Goal: Transaction & Acquisition: Book appointment/travel/reservation

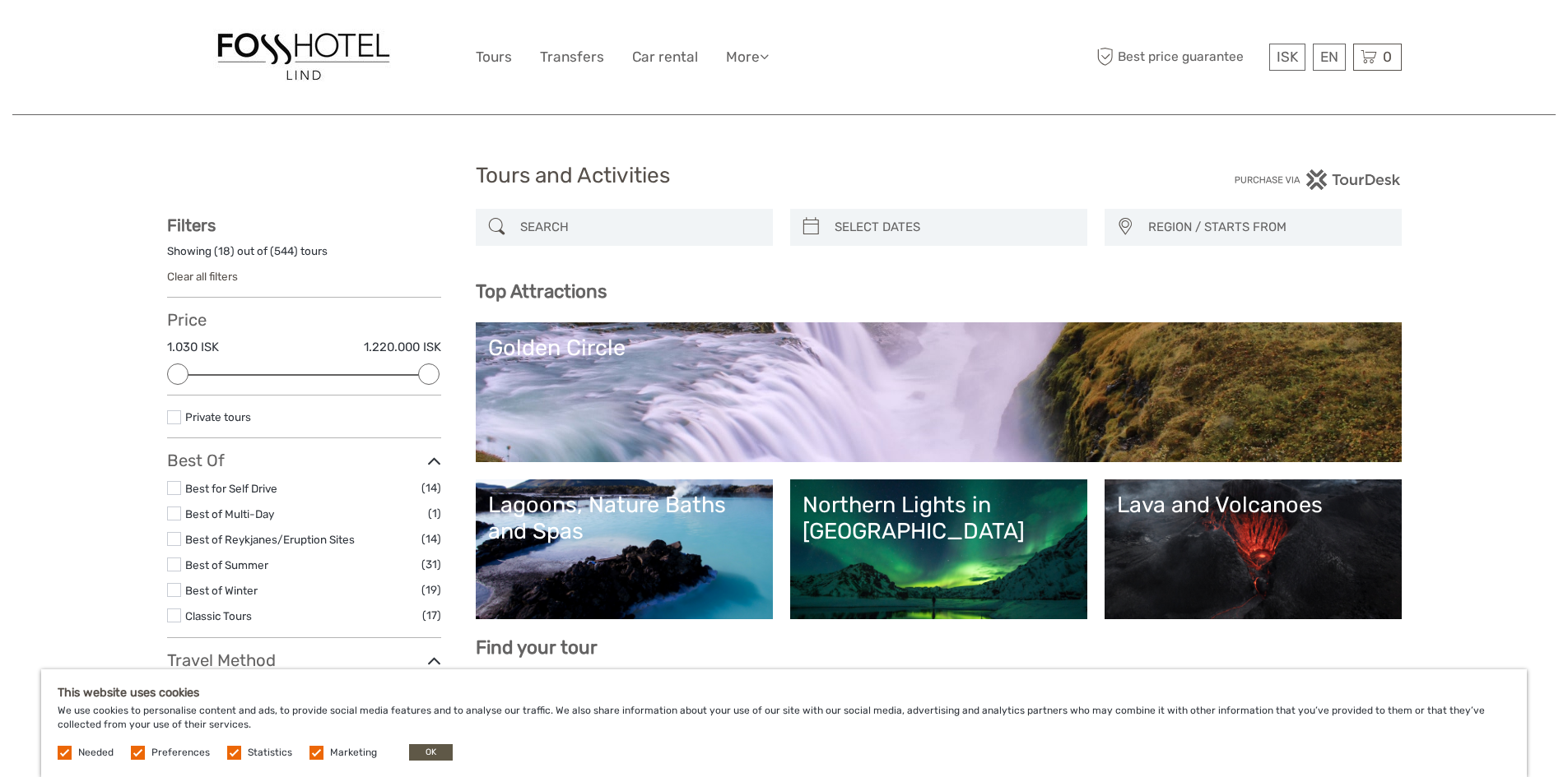
select select
click at [644, 547] on link "Lagoons, Nature Baths and Spas" at bounding box center [624, 550] width 273 height 115
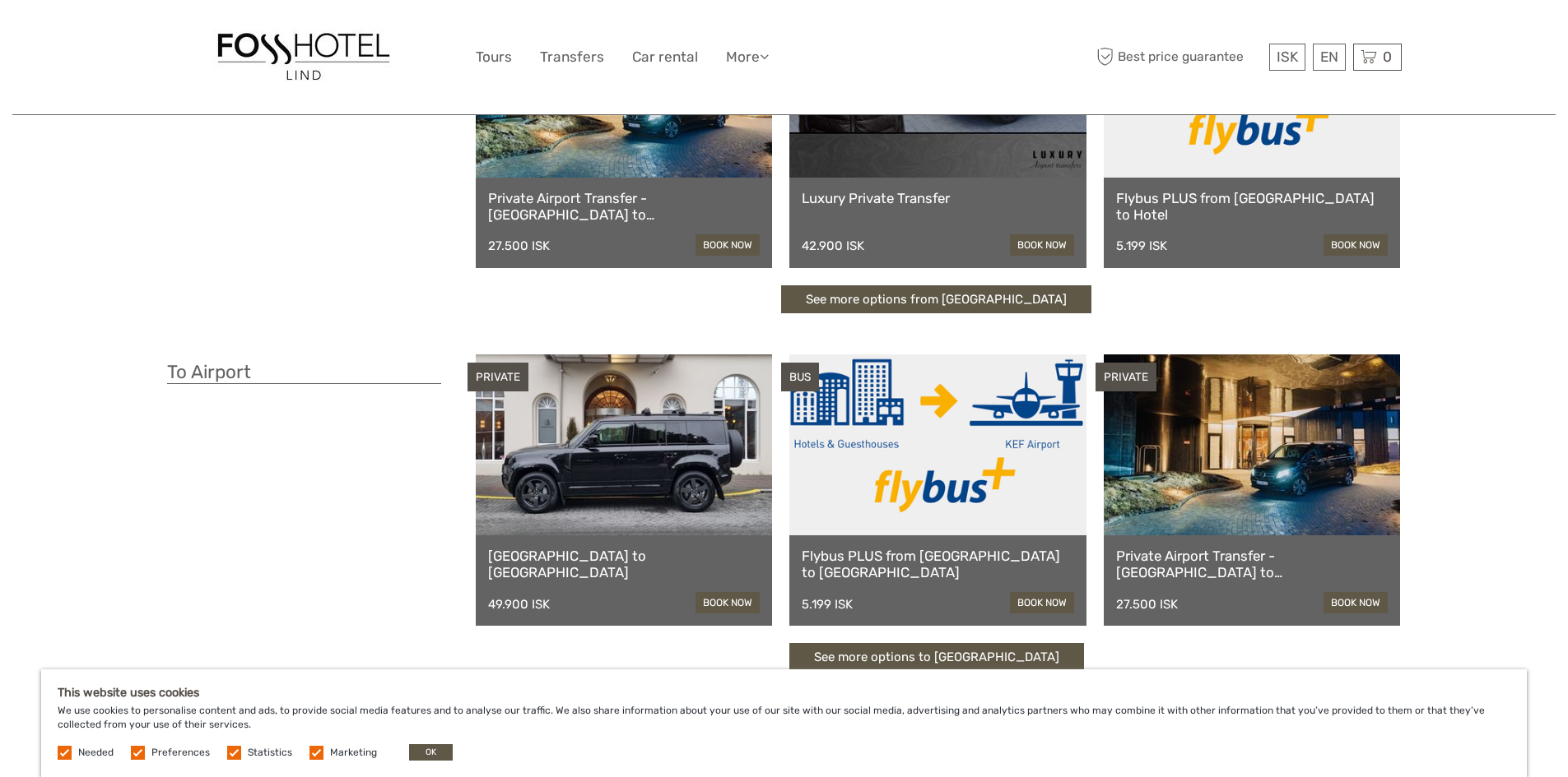
scroll to position [152, 0]
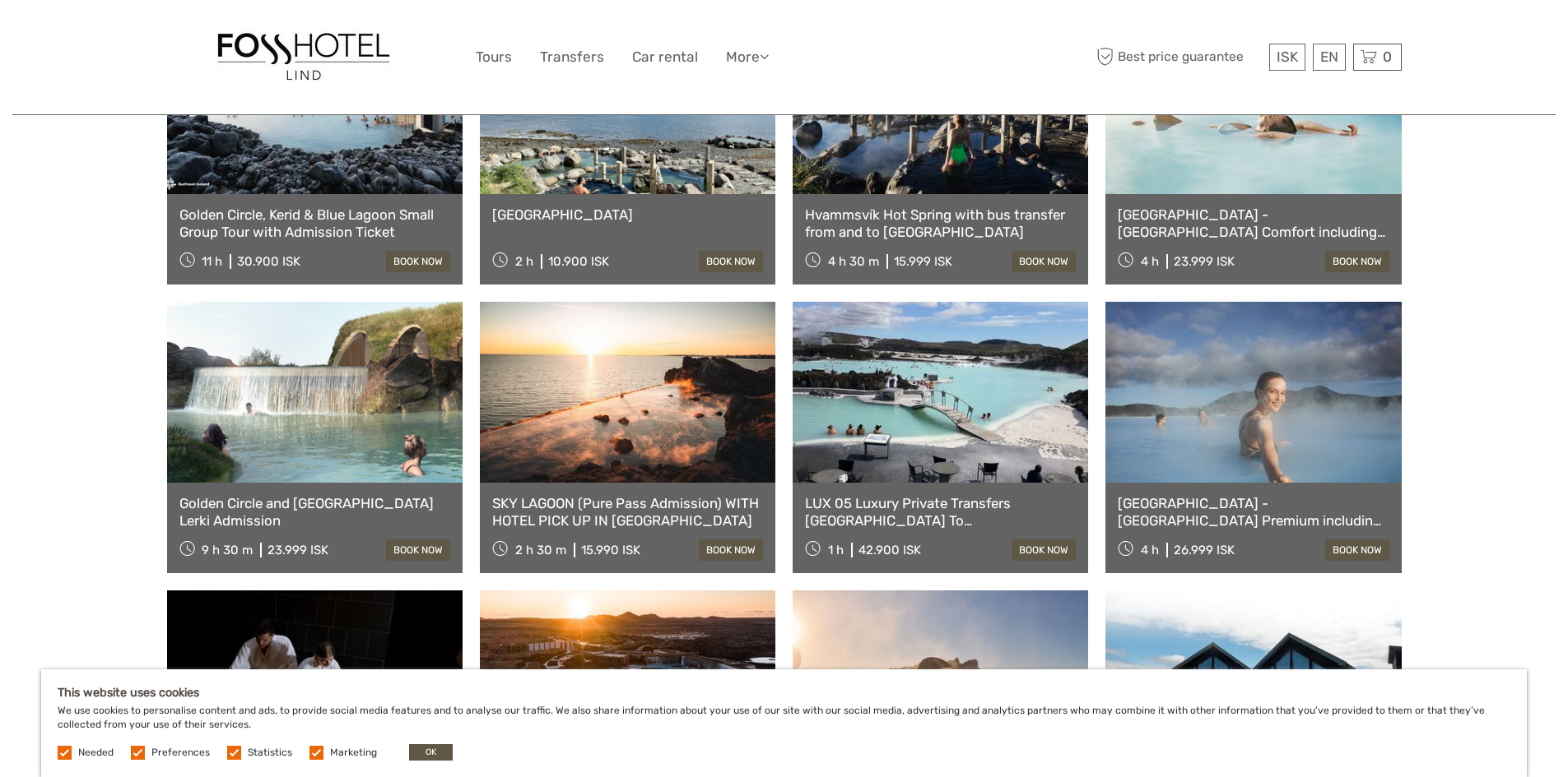
scroll to position [987, 0]
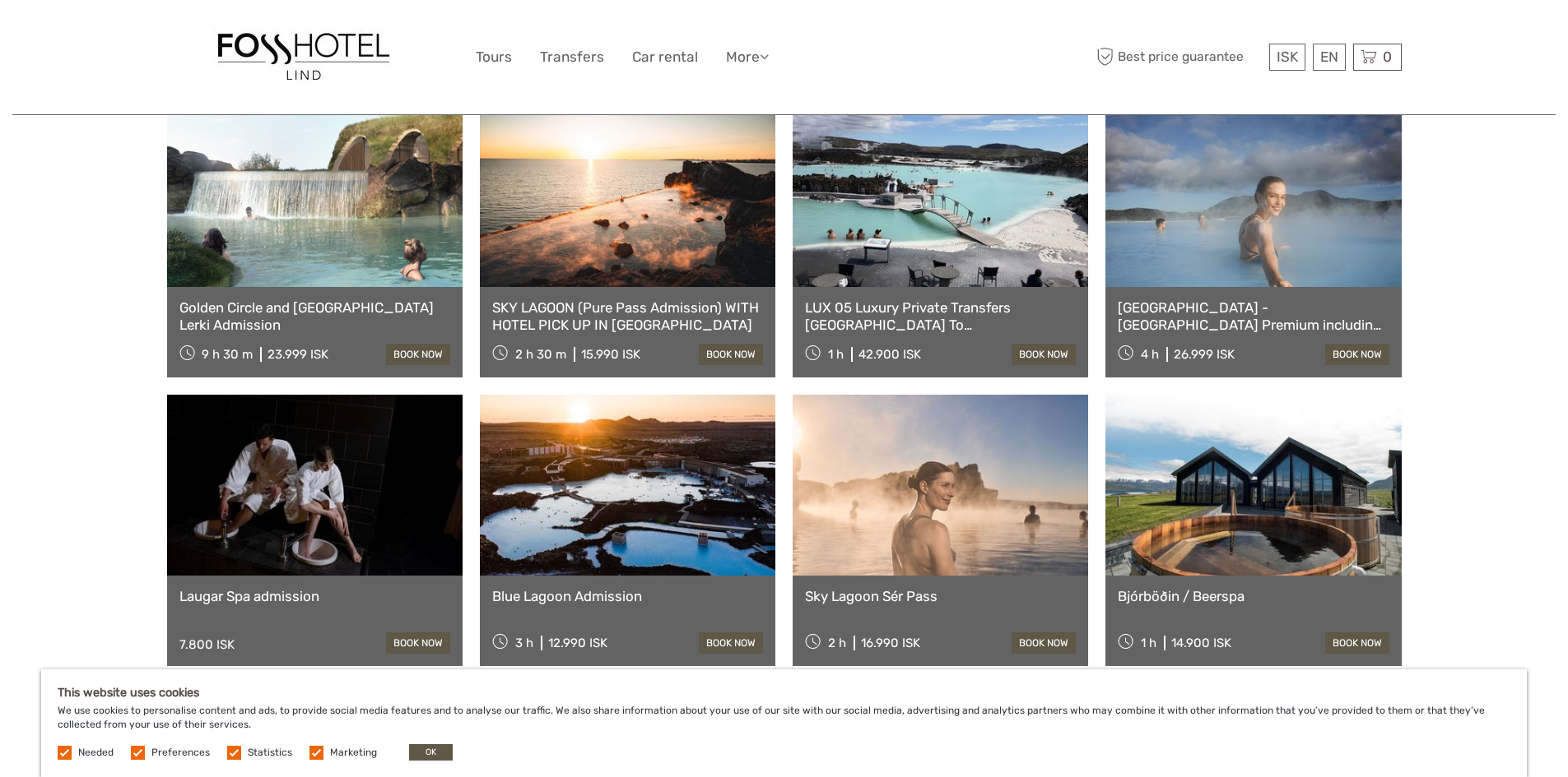
click at [987, 528] on link at bounding box center [939, 485] width 295 height 181
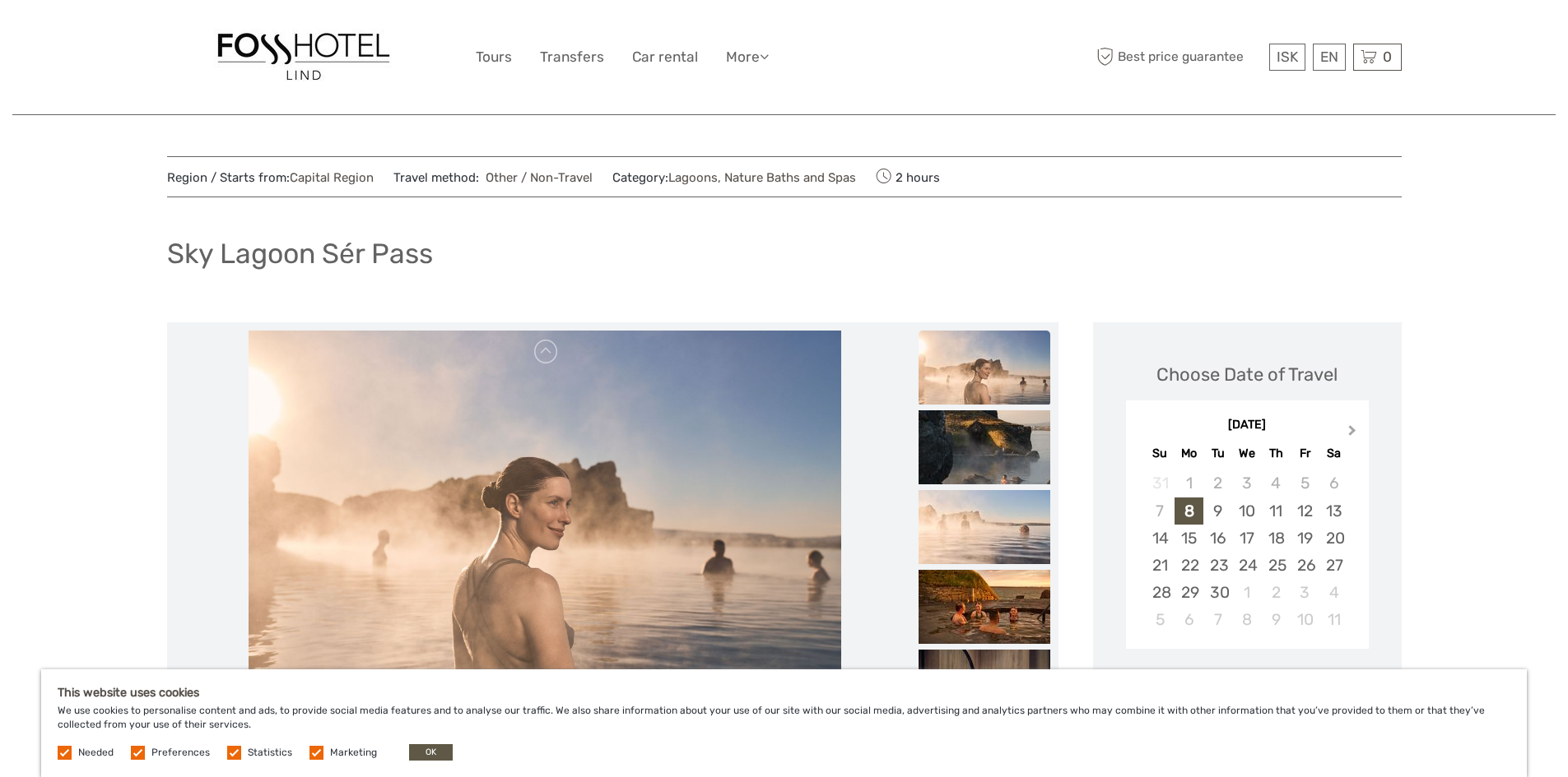
click at [1352, 428] on span "Next Month" at bounding box center [1352, 434] width 0 height 24
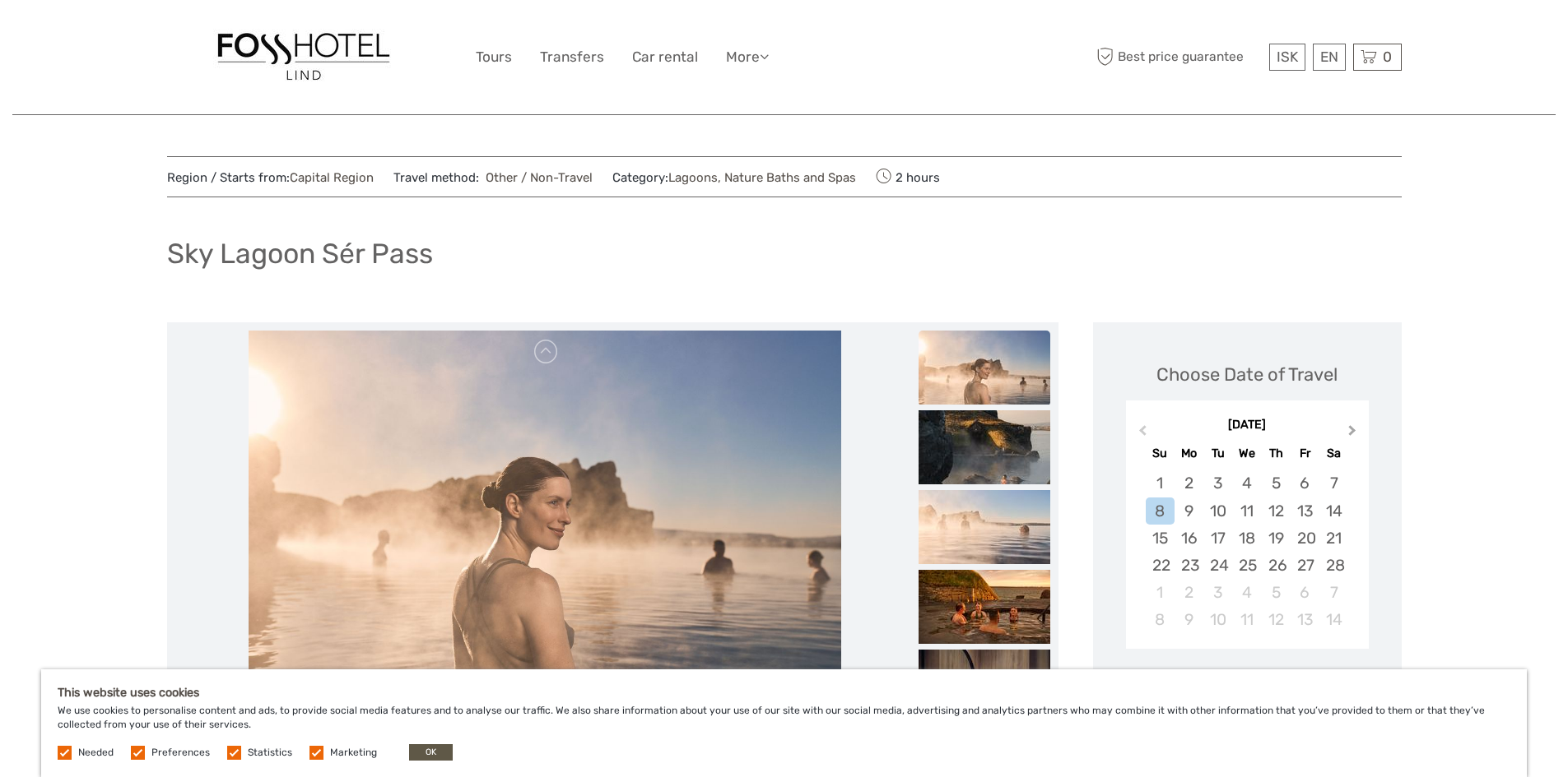
click at [1352, 428] on span "Next Month" at bounding box center [1352, 434] width 0 height 24
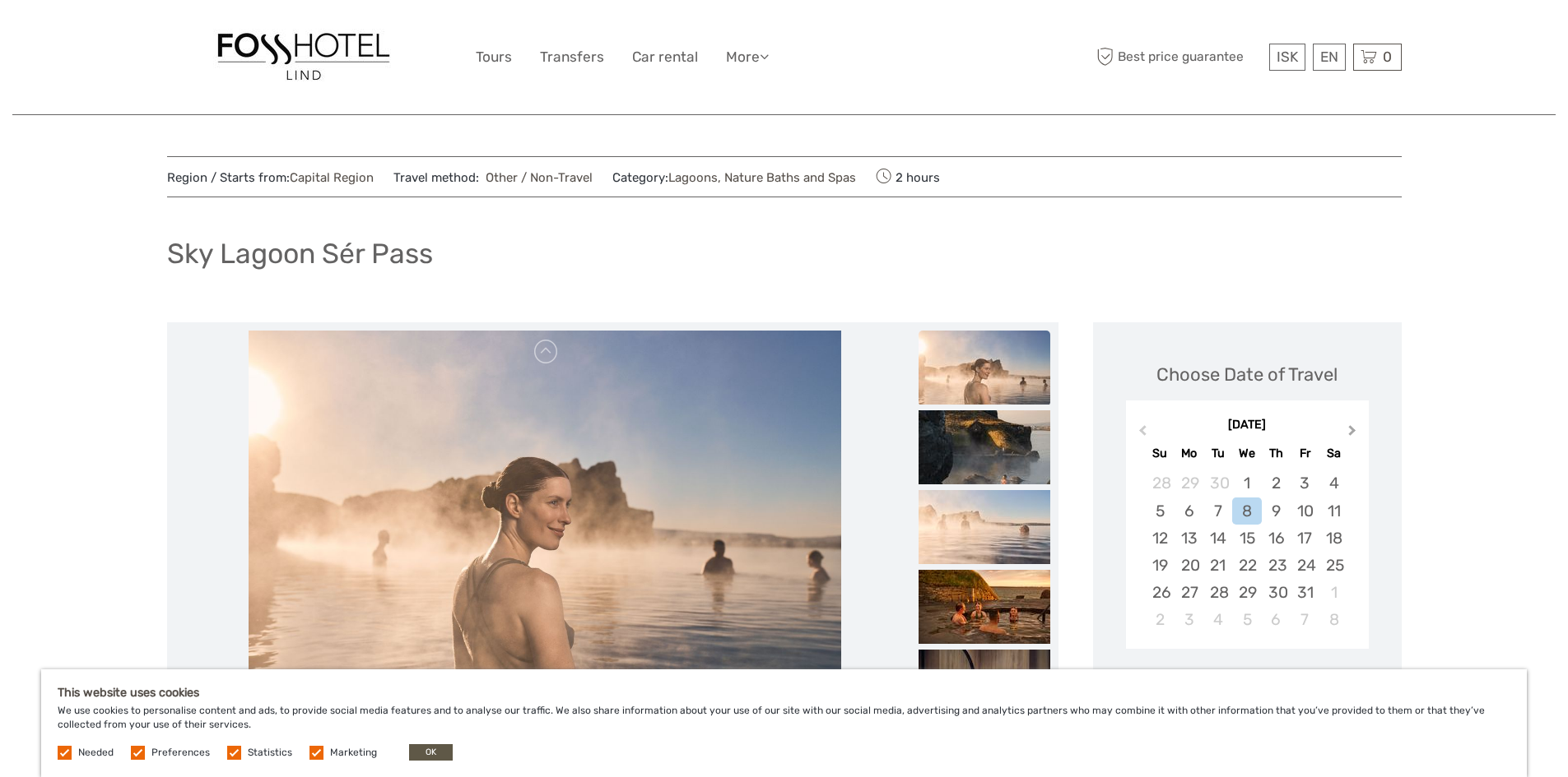
click at [1352, 428] on span "Next Month" at bounding box center [1352, 434] width 0 height 24
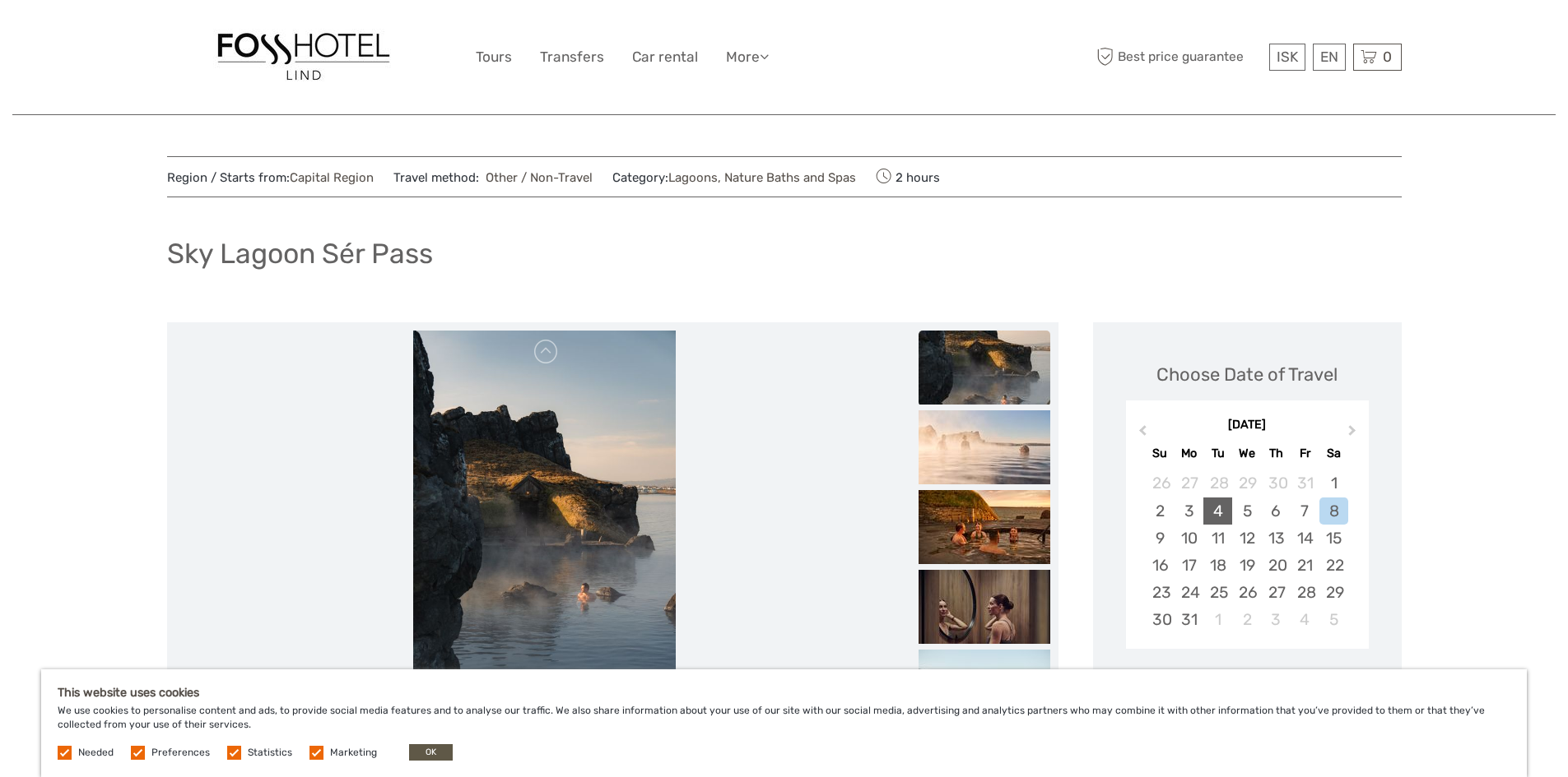
click at [1217, 511] on div "4" at bounding box center [1217, 511] width 29 height 27
click at [1324, 506] on div "8" at bounding box center [1333, 511] width 29 height 27
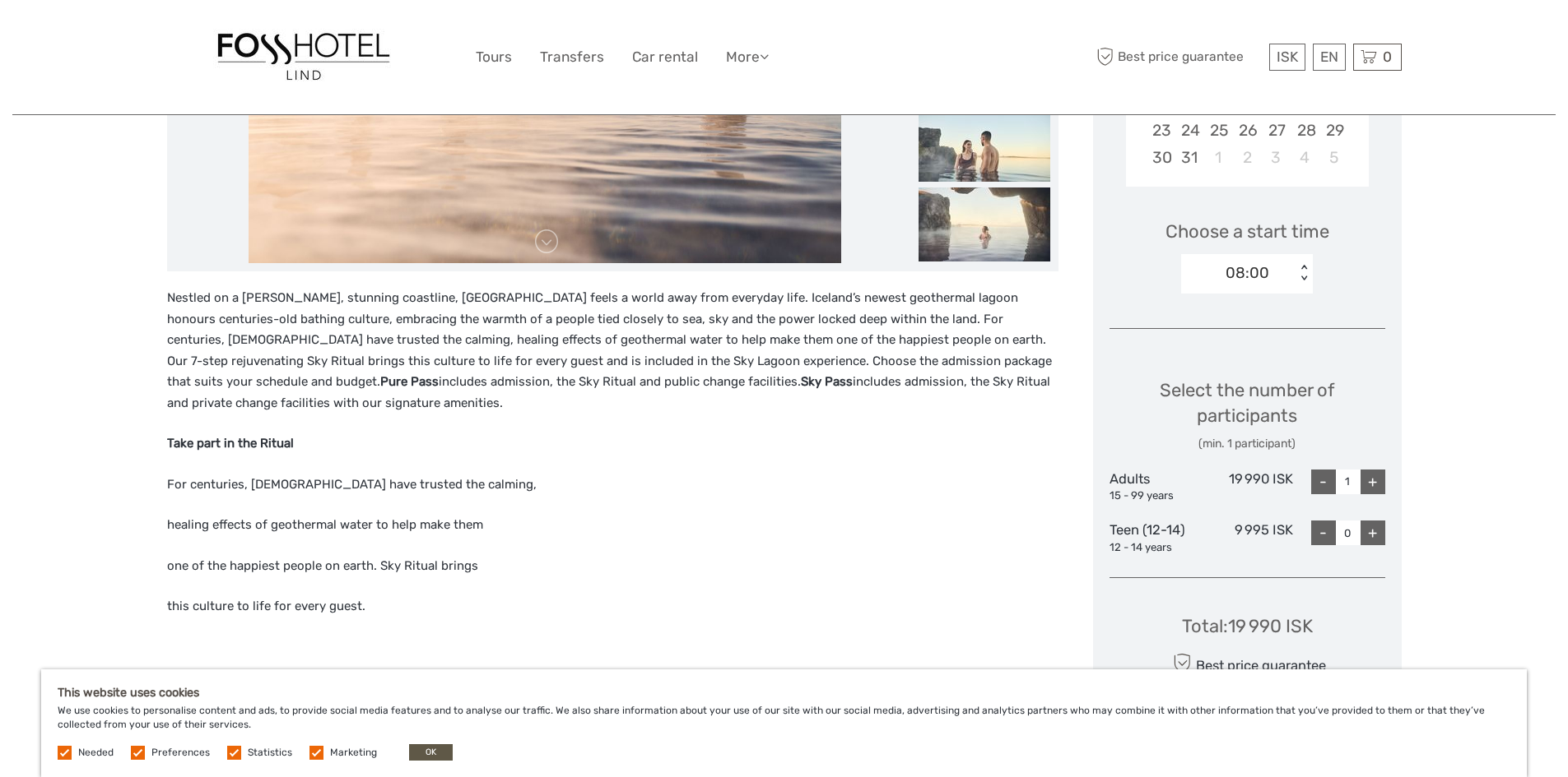
scroll to position [493, 0]
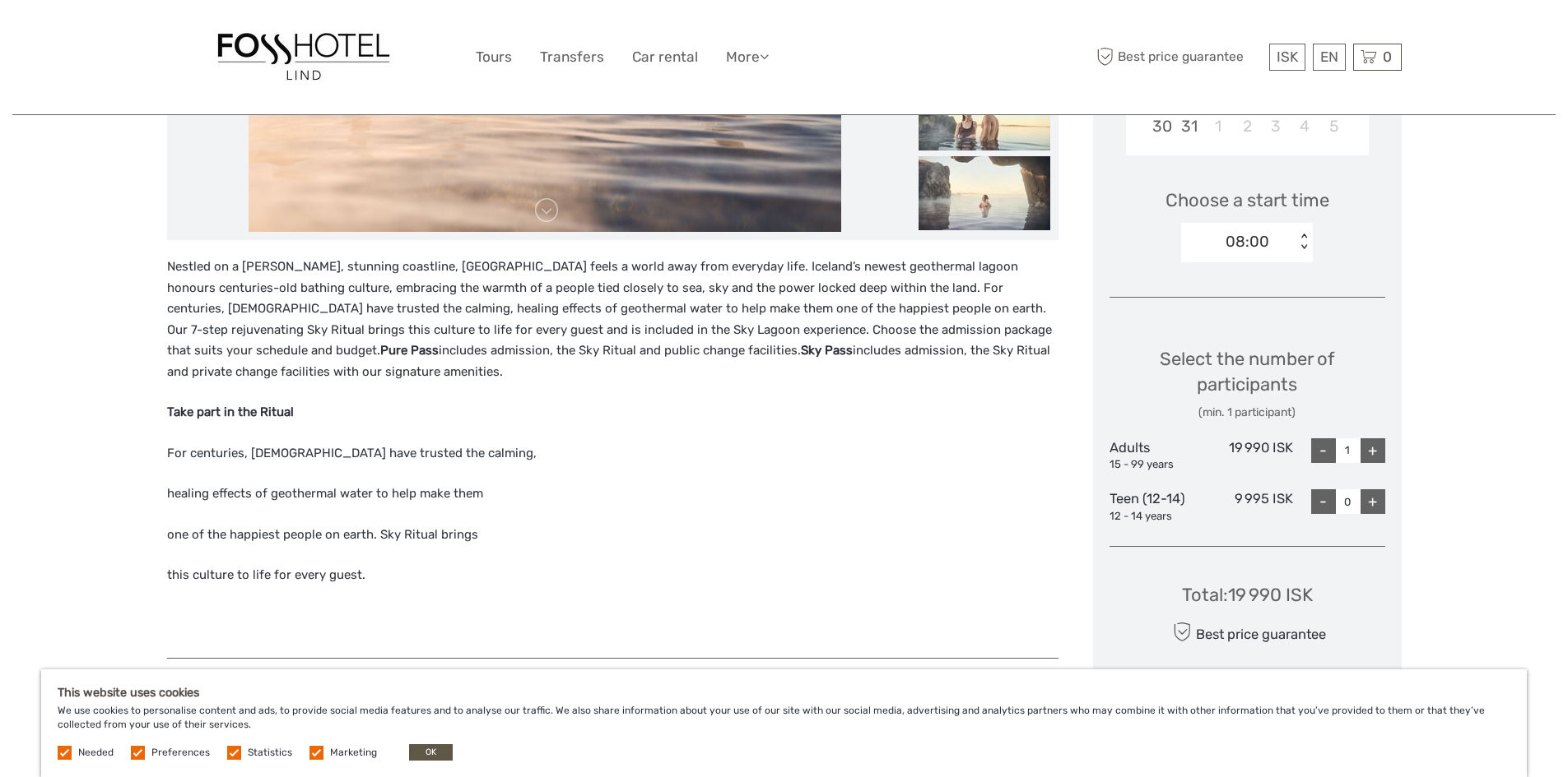
click at [1374, 457] on div "+" at bounding box center [1372, 450] width 25 height 25
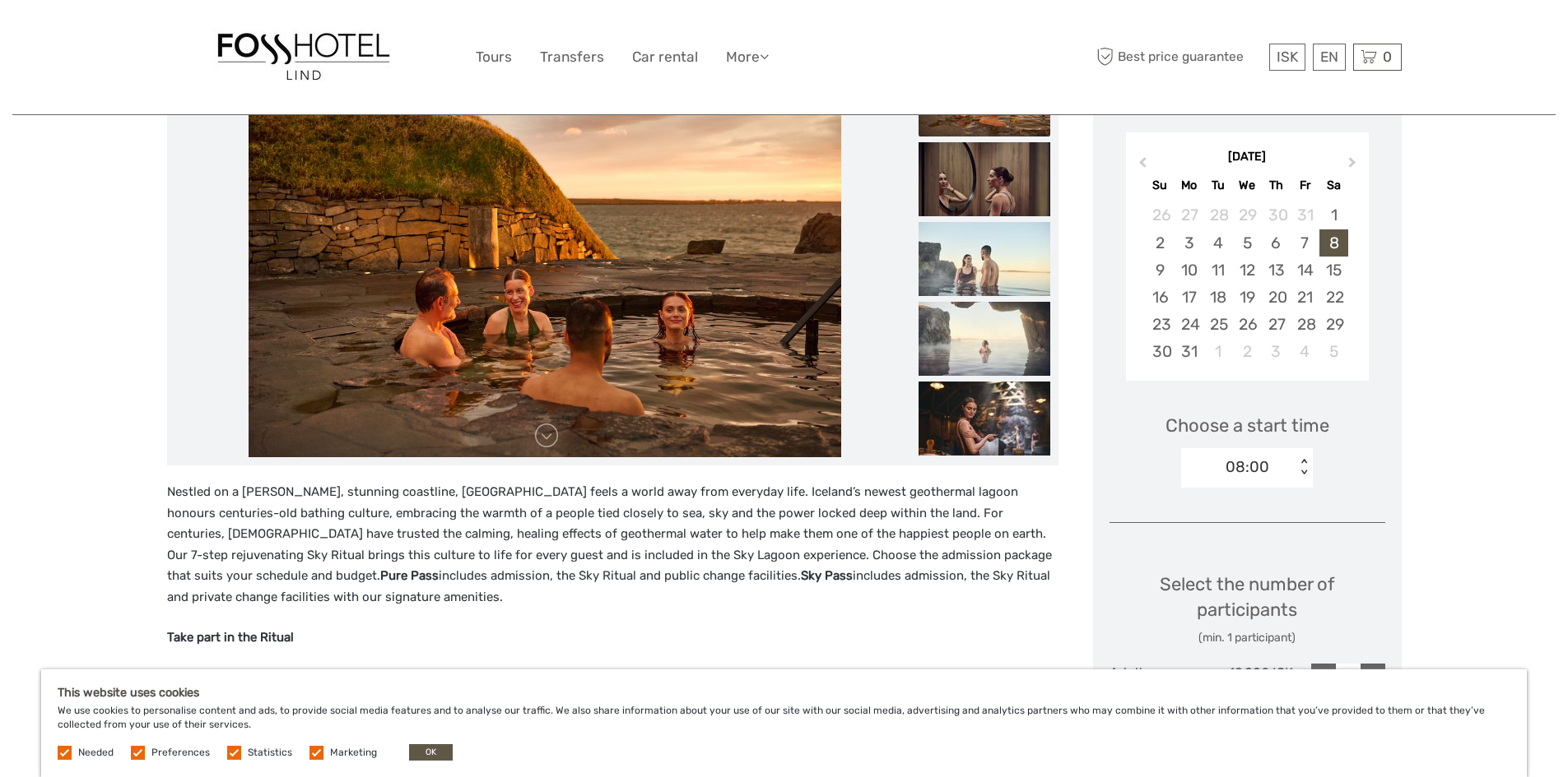
scroll to position [247, 0]
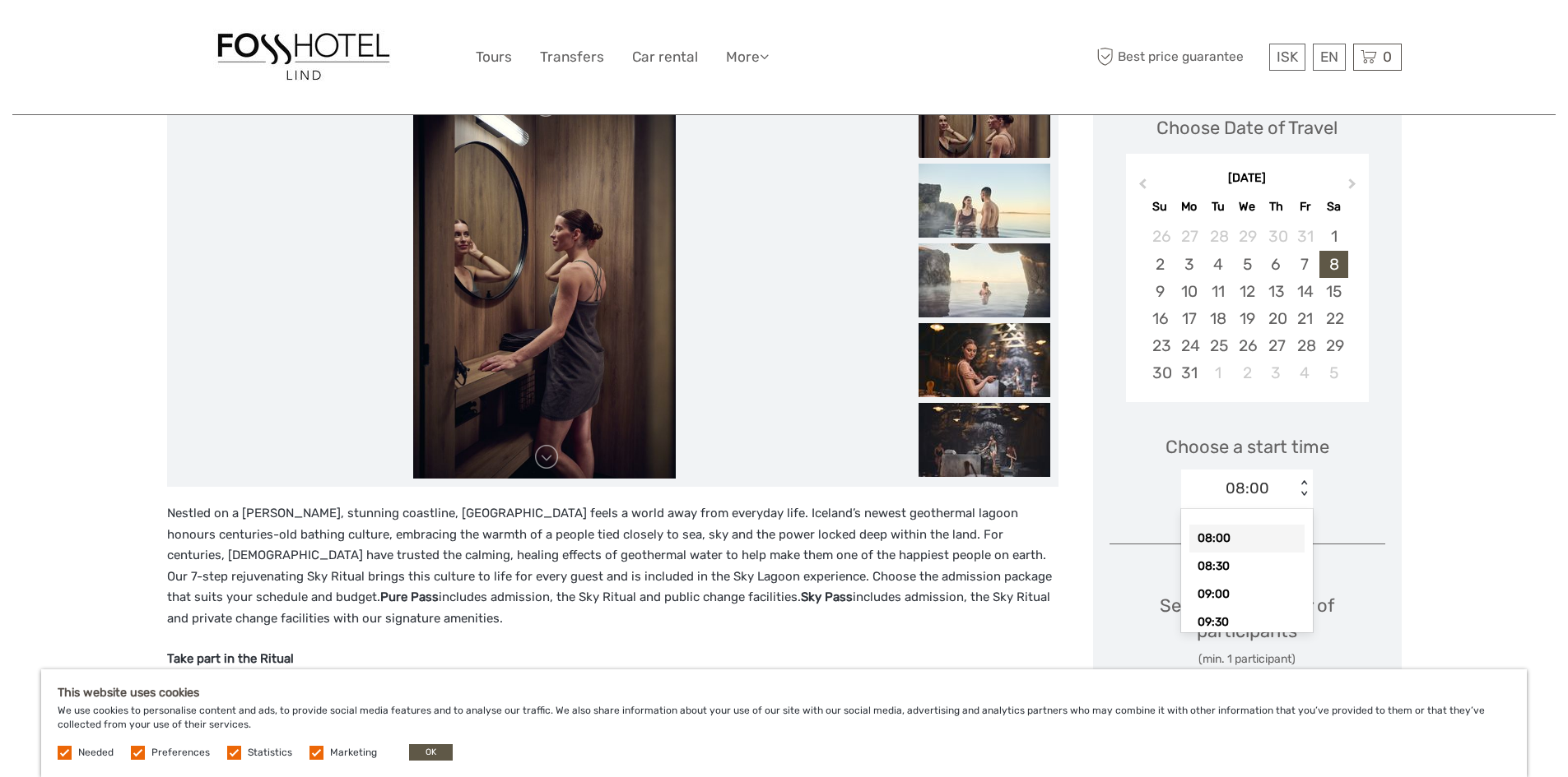
click at [1302, 483] on div "< >" at bounding box center [1304, 489] width 14 height 18
click at [1254, 570] on div "16:00" at bounding box center [1247, 575] width 115 height 28
type input "1"
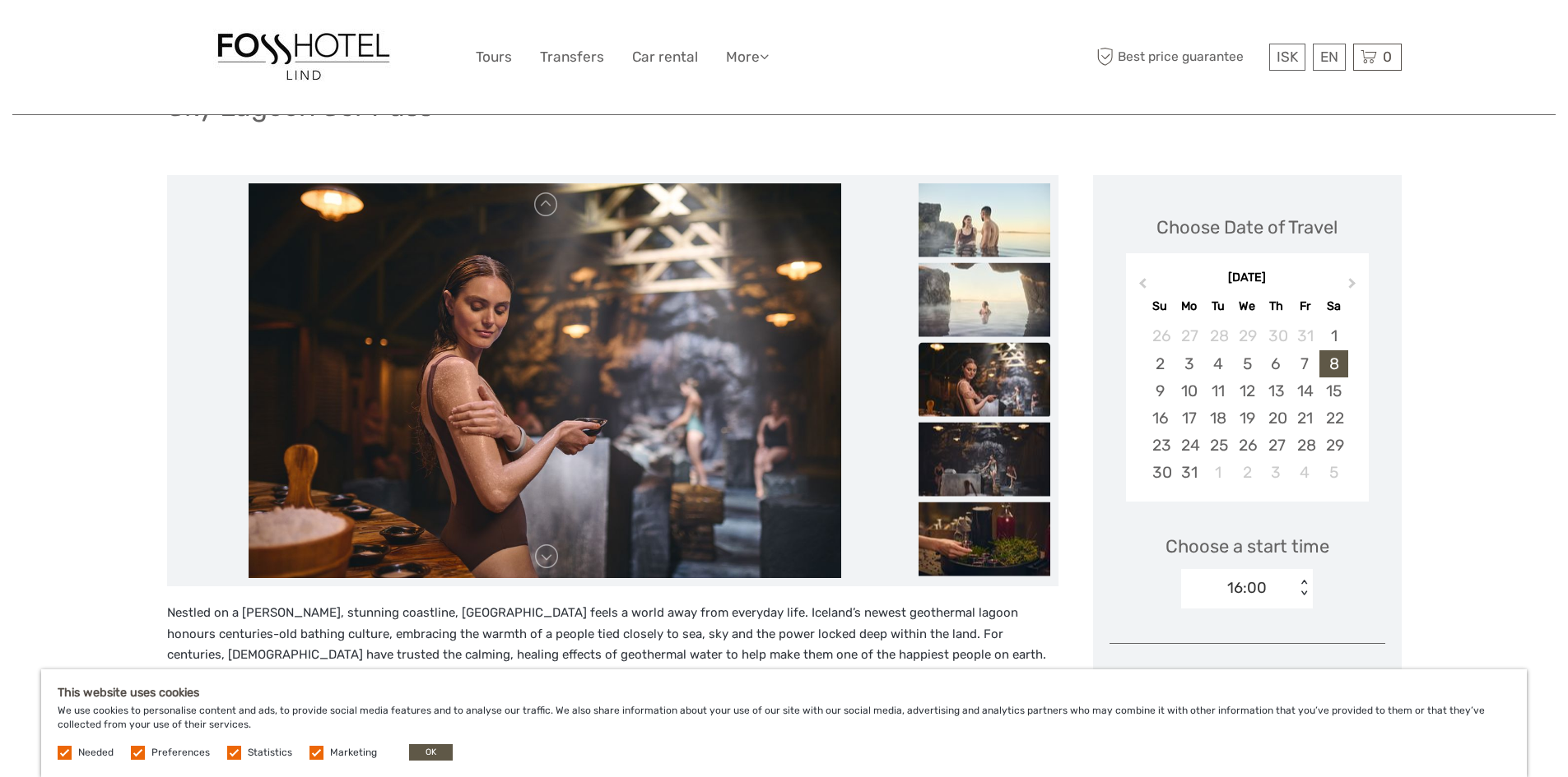
scroll to position [165, 0]
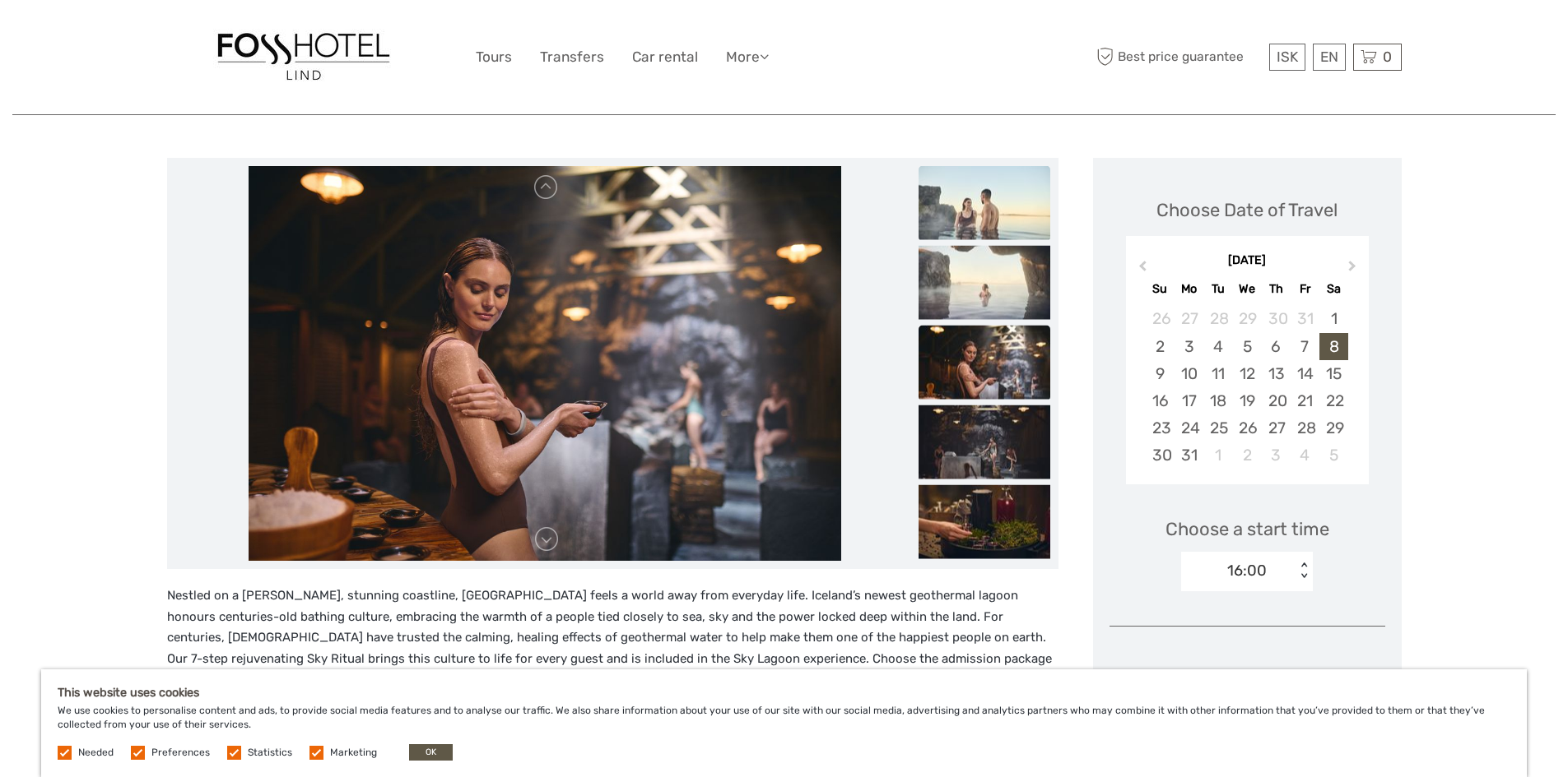
click at [996, 211] on img at bounding box center [983, 204] width 131 height 74
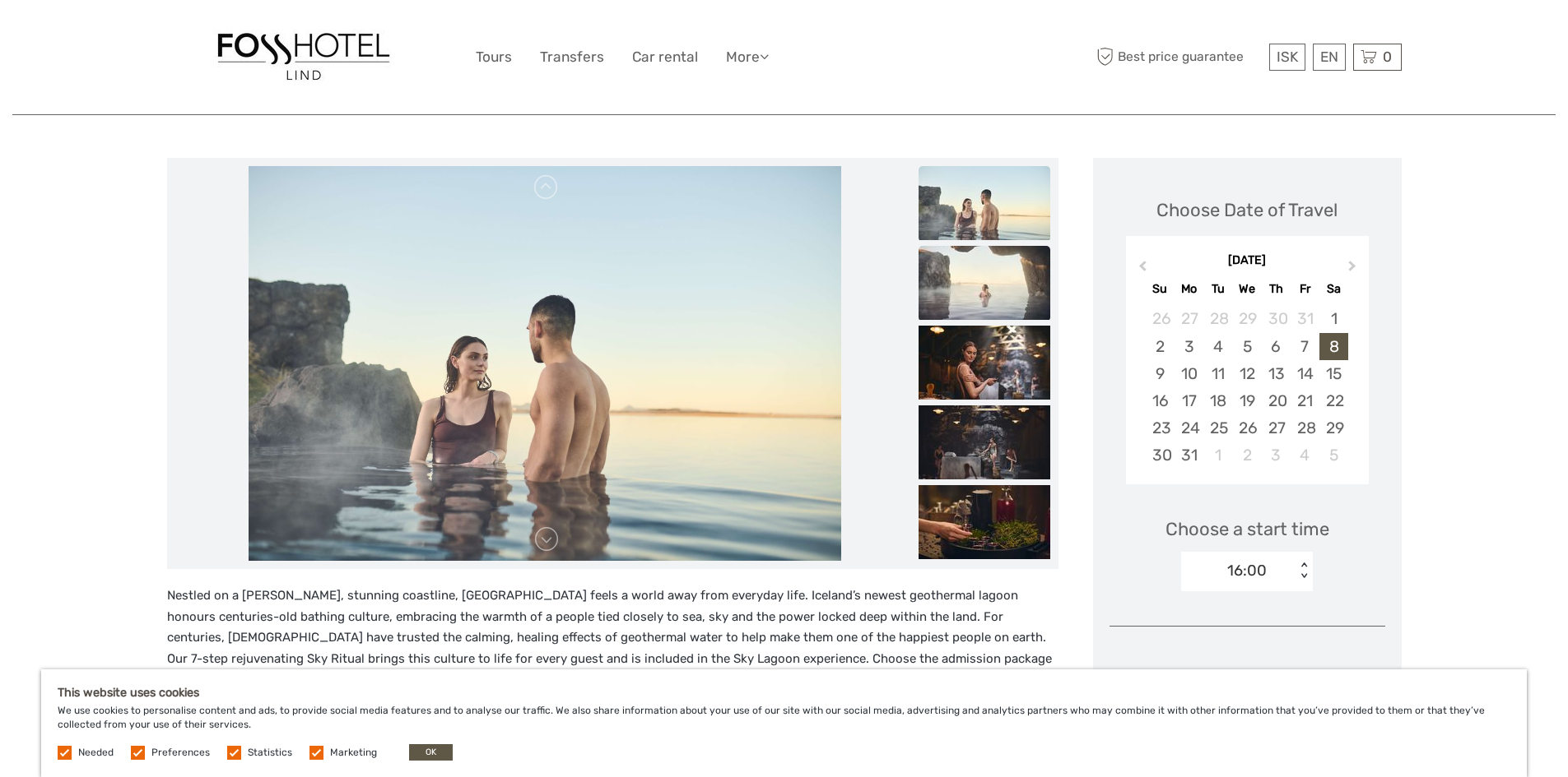
click at [1007, 261] on img at bounding box center [983, 283] width 131 height 74
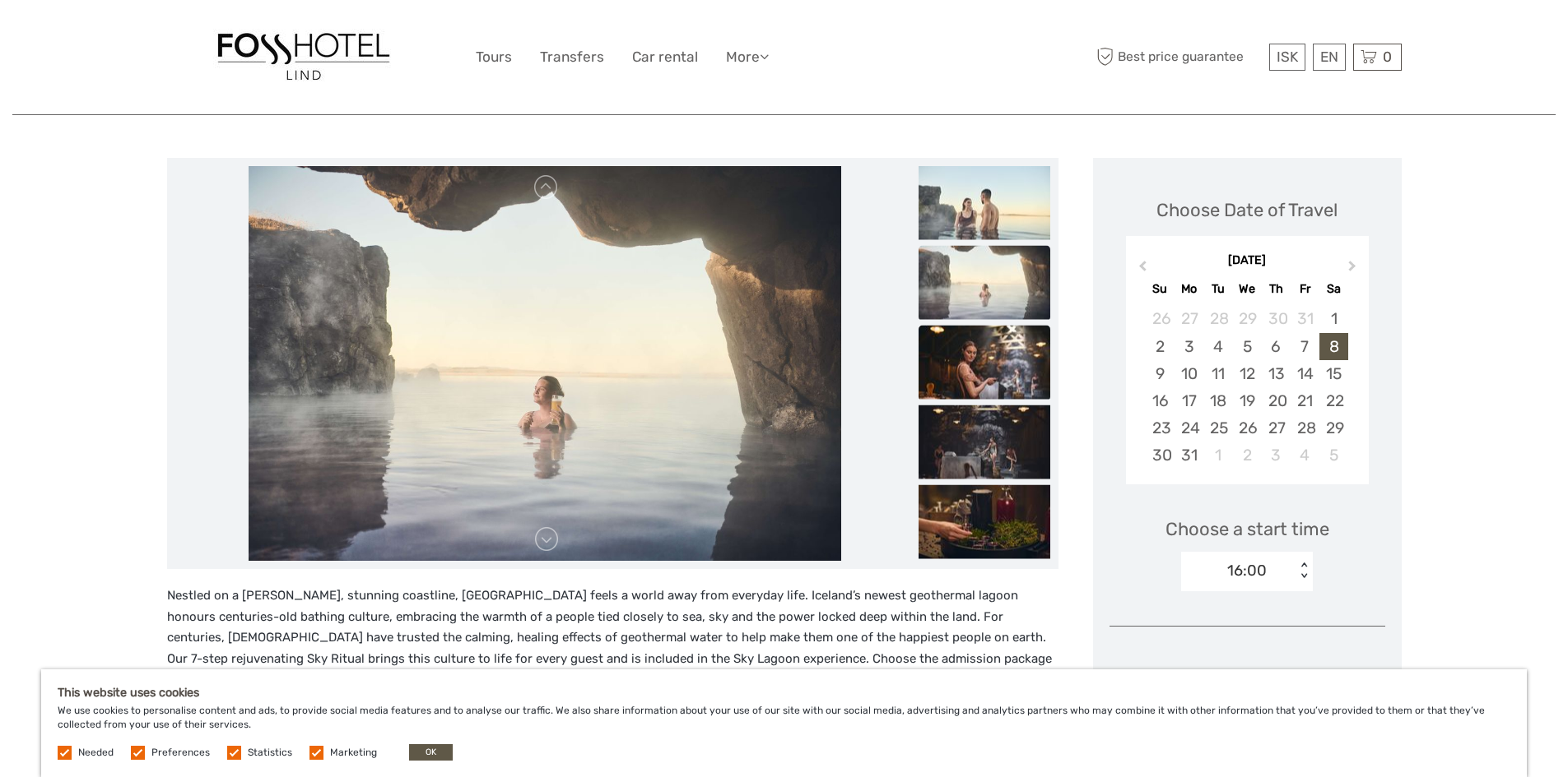
click at [1001, 347] on img at bounding box center [983, 363] width 131 height 74
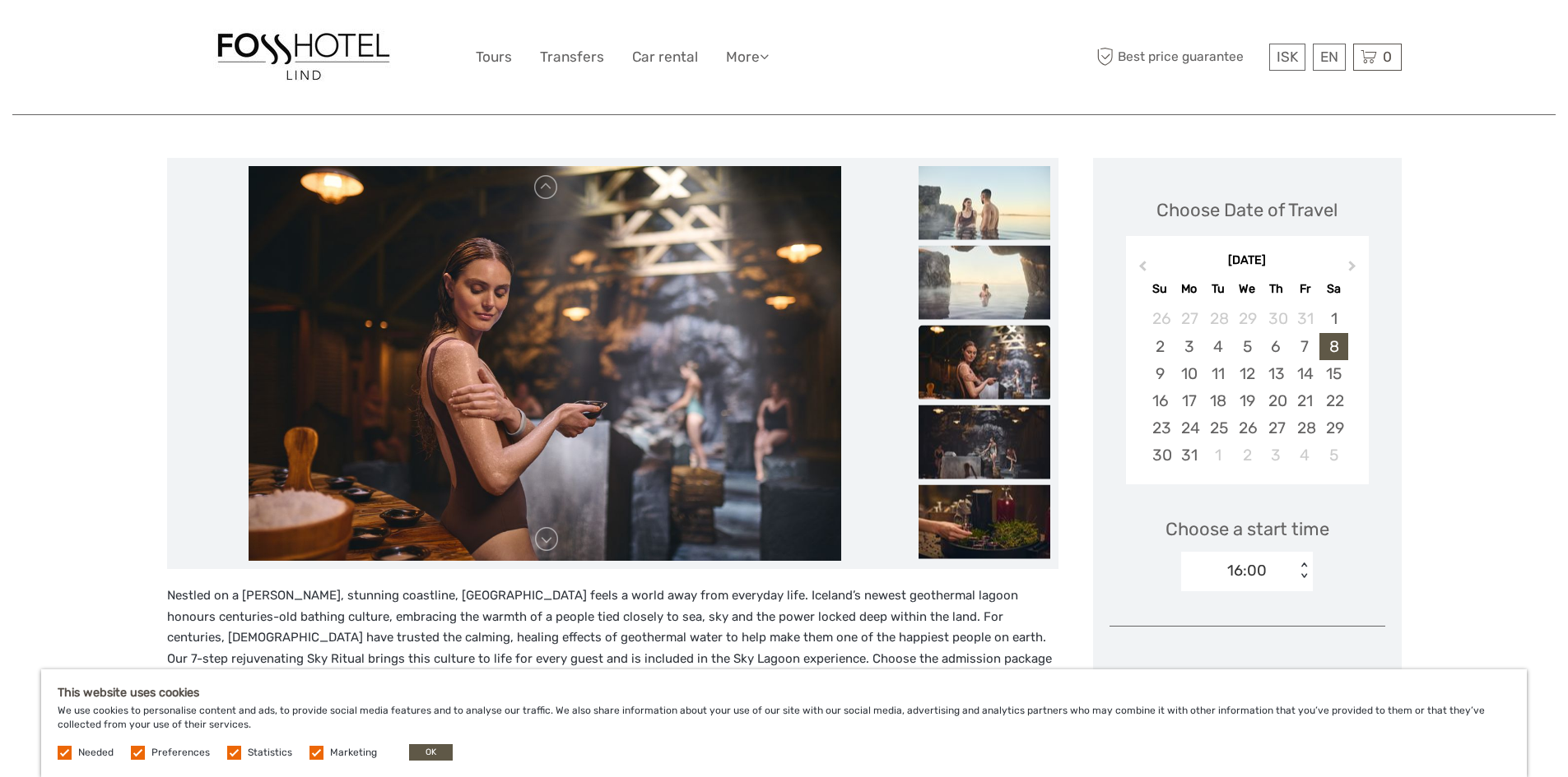
click at [811, 396] on img at bounding box center [545, 364] width 592 height 395
click at [999, 435] on img at bounding box center [983, 443] width 131 height 74
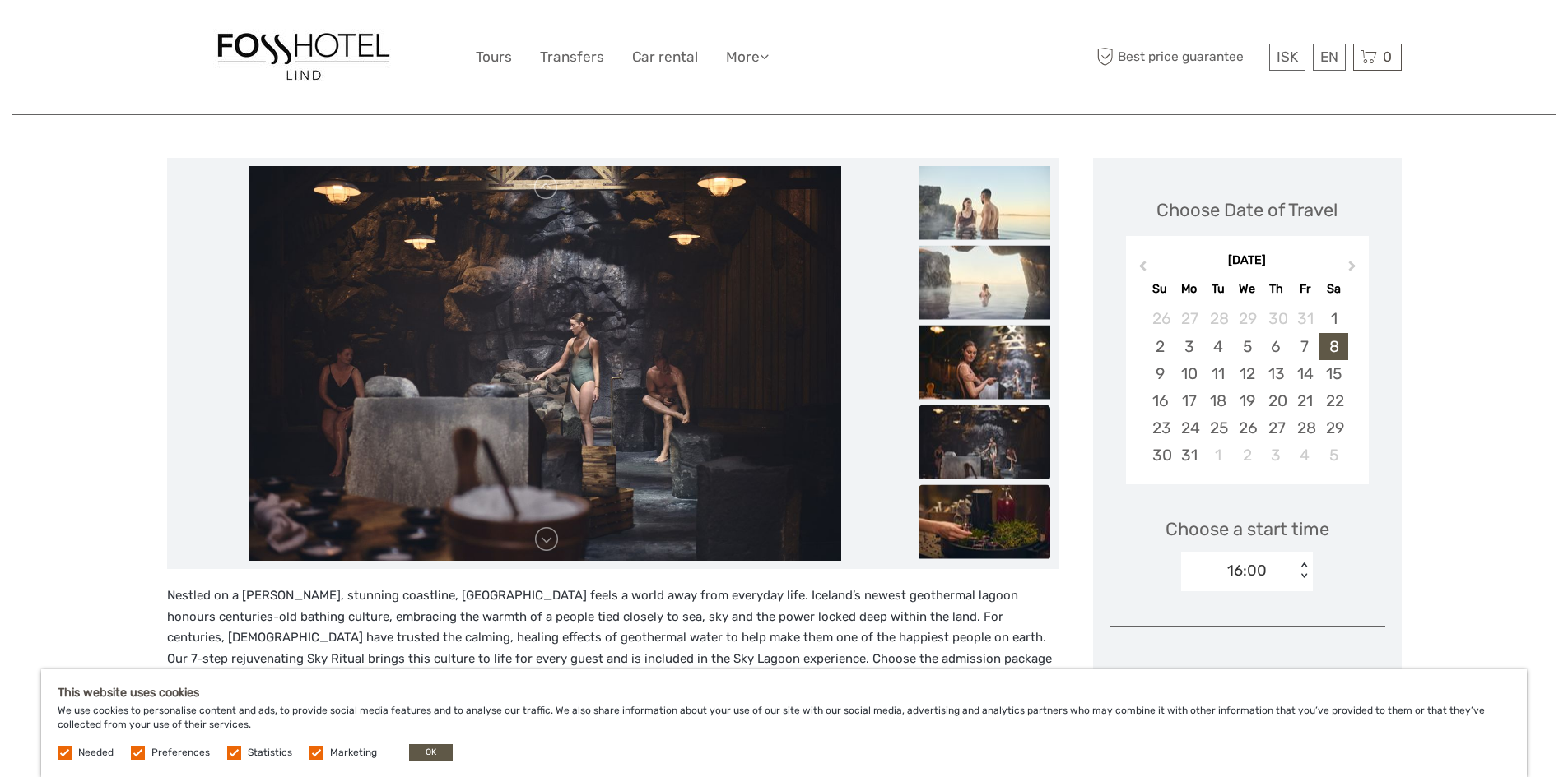
click at [994, 506] on img at bounding box center [983, 522] width 131 height 74
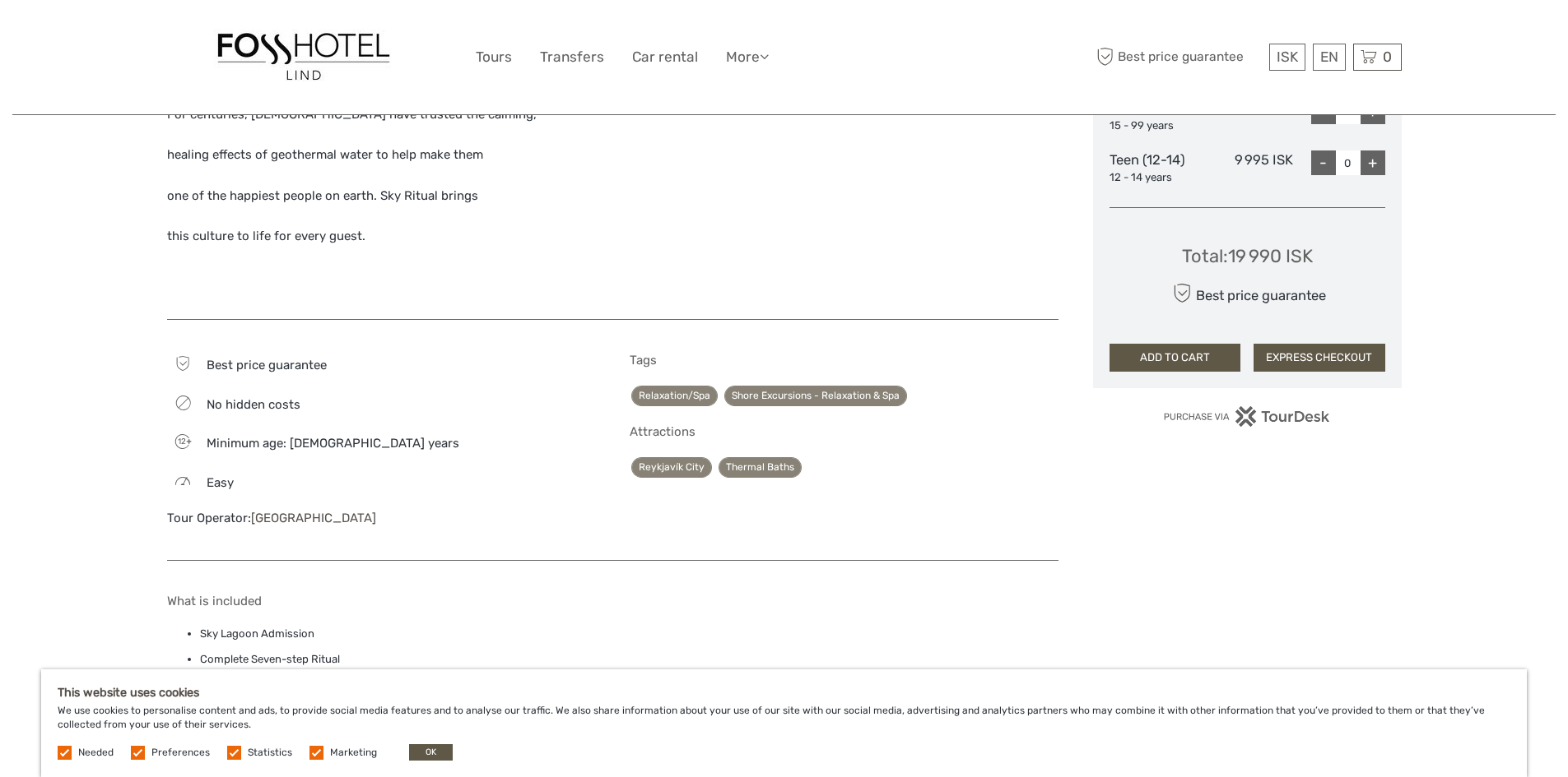
scroll to position [576, 0]
